Goal: Transaction & Acquisition: Download file/media

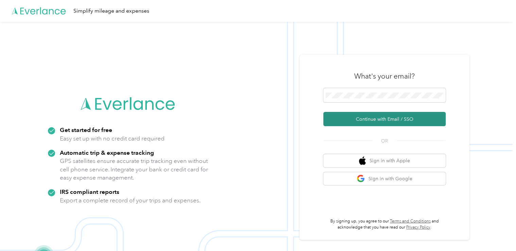
click at [378, 118] on button "Continue with Email / SSO" at bounding box center [384, 119] width 122 height 14
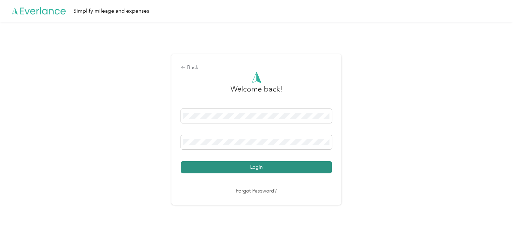
click at [258, 165] on button "Login" at bounding box center [256, 167] width 151 height 12
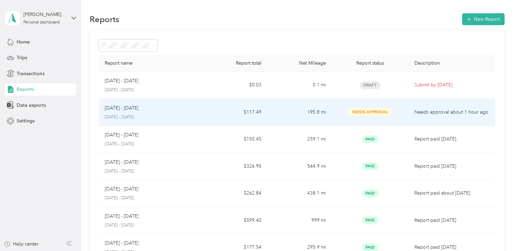
click at [264, 118] on td "$117.49" at bounding box center [234, 112] width 65 height 27
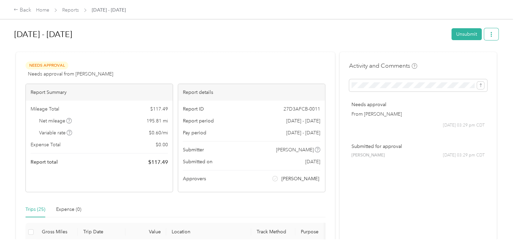
click at [491, 32] on icon "button" at bounding box center [490, 34] width 5 height 5
click at [467, 56] on span "Download" at bounding box center [469, 58] width 22 height 7
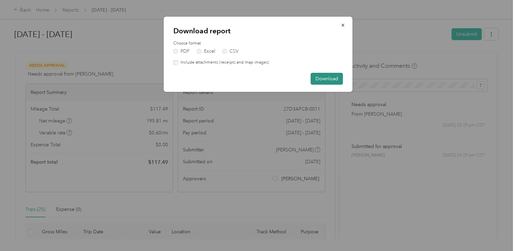
click at [326, 76] on button "Download" at bounding box center [326, 79] width 32 height 12
